Goal: Navigation & Orientation: Find specific page/section

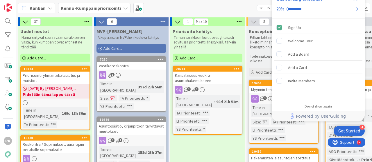
click at [343, 132] on div "Get Started" at bounding box center [349, 131] width 22 height 6
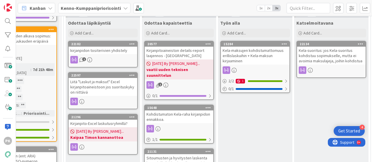
scroll to position [405, 414]
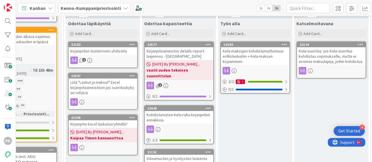
click at [187, 82] on div "1" at bounding box center [179, 86] width 69 height 8
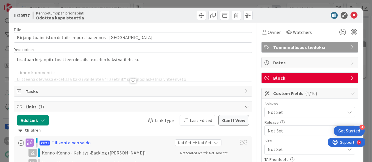
click at [131, 80] on div at bounding box center [133, 81] width 6 height 5
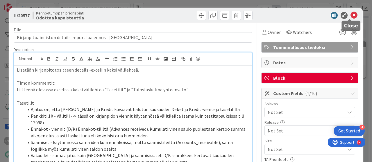
click at [350, 15] on icon at bounding box center [353, 15] width 7 height 7
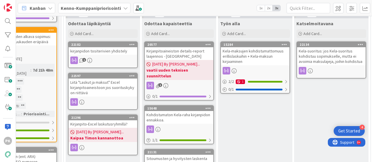
click at [162, 111] on div "Kohdistumaton Kela-raha kirjanpidon ennakkoa." at bounding box center [179, 117] width 69 height 13
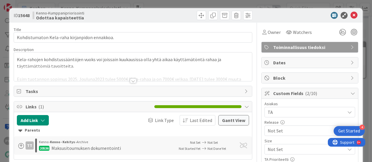
click at [130, 81] on div at bounding box center [133, 81] width 6 height 5
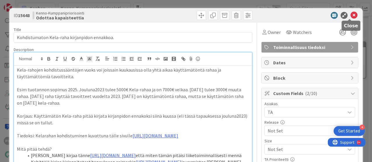
click at [350, 14] on icon at bounding box center [353, 15] width 7 height 7
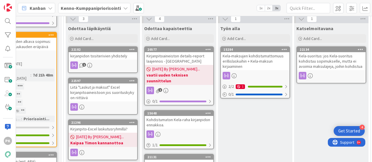
scroll to position [387, 414]
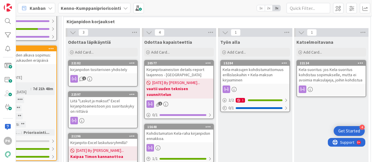
click at [99, 139] on div "Kirjanpito-Excel laskutusryhmillä?" at bounding box center [103, 143] width 69 height 8
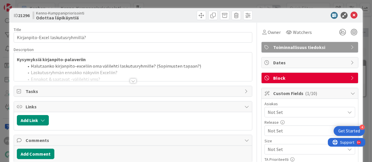
click at [130, 79] on div at bounding box center [133, 81] width 6 height 5
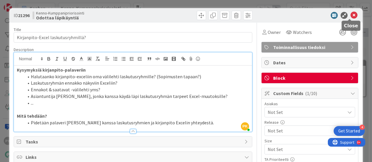
click at [350, 14] on icon at bounding box center [353, 15] width 7 height 7
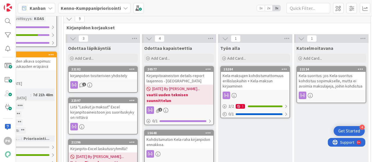
scroll to position [380, 414]
click at [161, 72] on div "Kirjanpitoaineiston details-report laajennos - [GEOGRAPHIC_DATA]" at bounding box center [179, 78] width 69 height 13
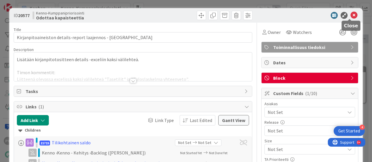
click at [350, 15] on icon at bounding box center [353, 15] width 7 height 7
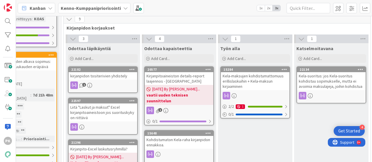
click at [112, 82] on div "1" at bounding box center [103, 86] width 69 height 8
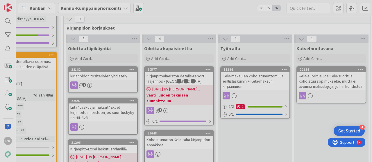
click at [112, 62] on div "37 Uudet nostot Nämä siirtyvät seuraavaan sarakkeeseen vasta, kun kumppanit ova…" at bounding box center [194, 89] width 356 height 146
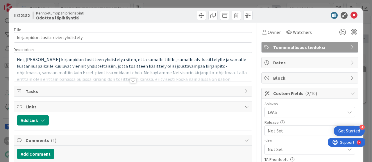
click at [130, 80] on div at bounding box center [133, 81] width 6 height 5
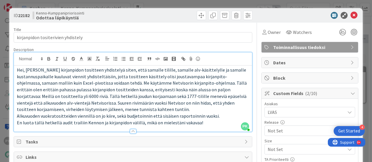
click at [280, 94] on span "Custom Fields ( 2/10 )" at bounding box center [310, 93] width 74 height 7
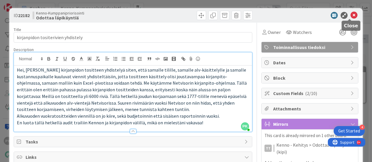
click at [350, 15] on icon at bounding box center [353, 15] width 7 height 7
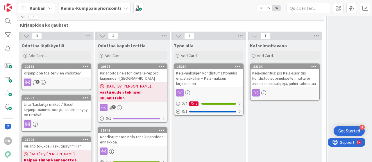
scroll to position [372, 460]
